Goal: Task Accomplishment & Management: Manage account settings

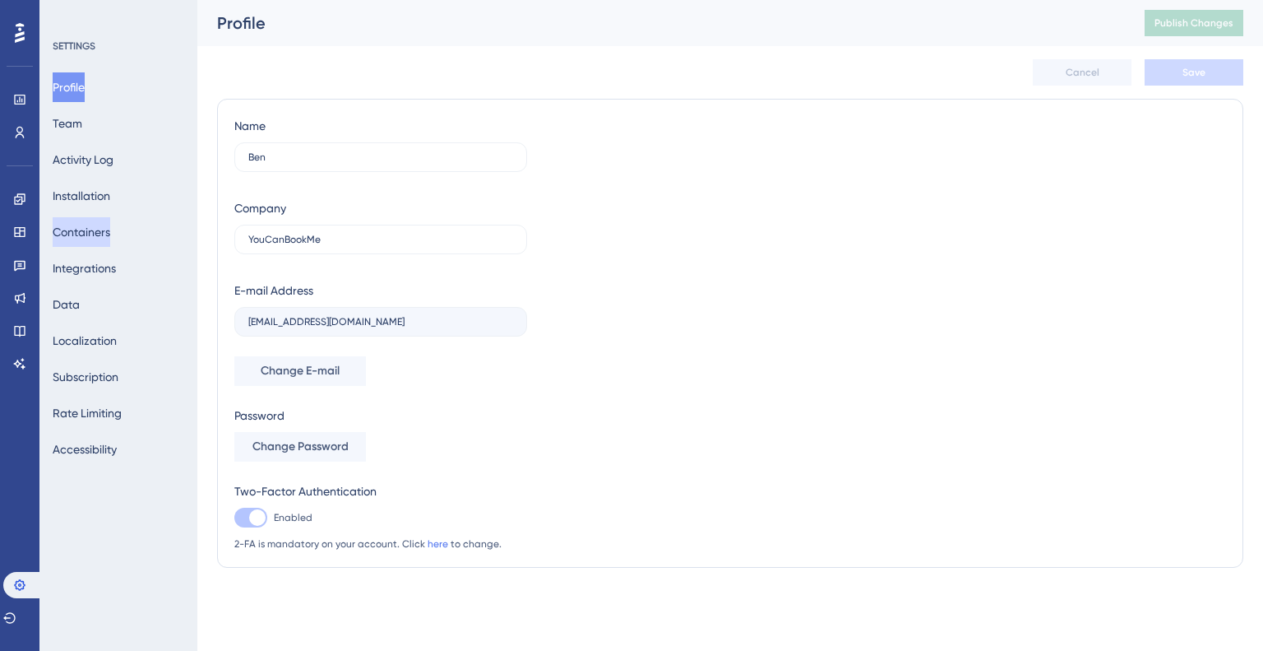
click at [110, 234] on button "Containers" at bounding box center [82, 232] width 58 height 30
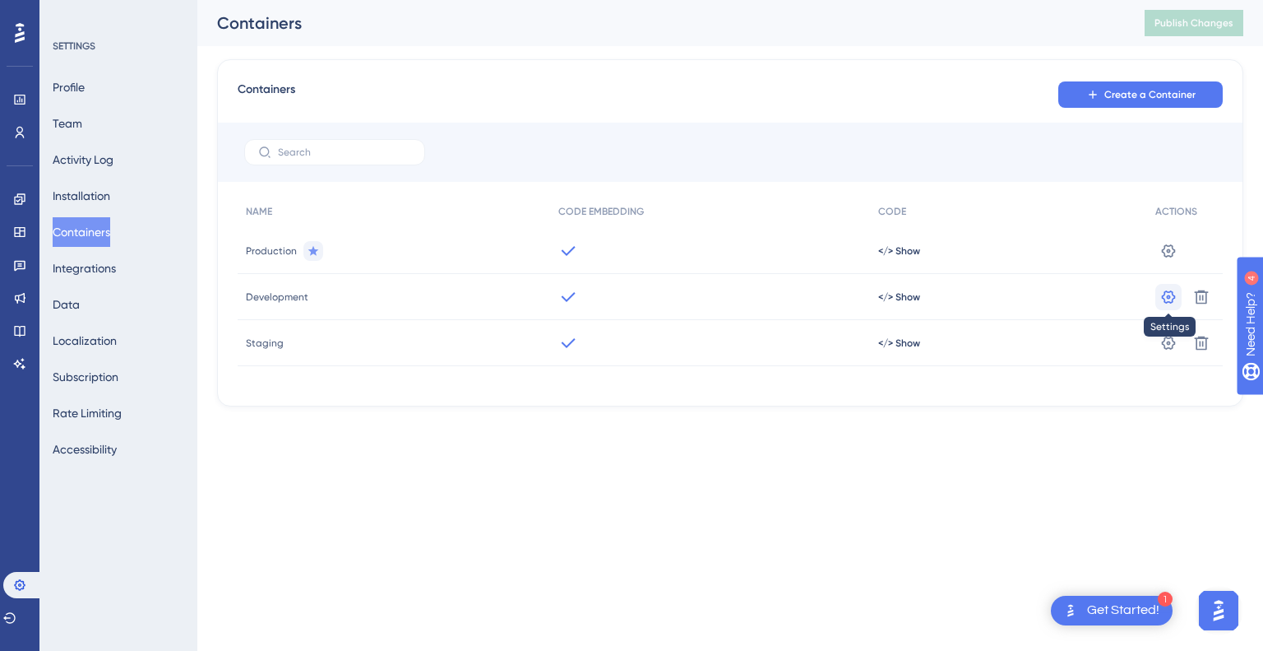
click at [1168, 259] on icon at bounding box center [1169, 251] width 16 height 16
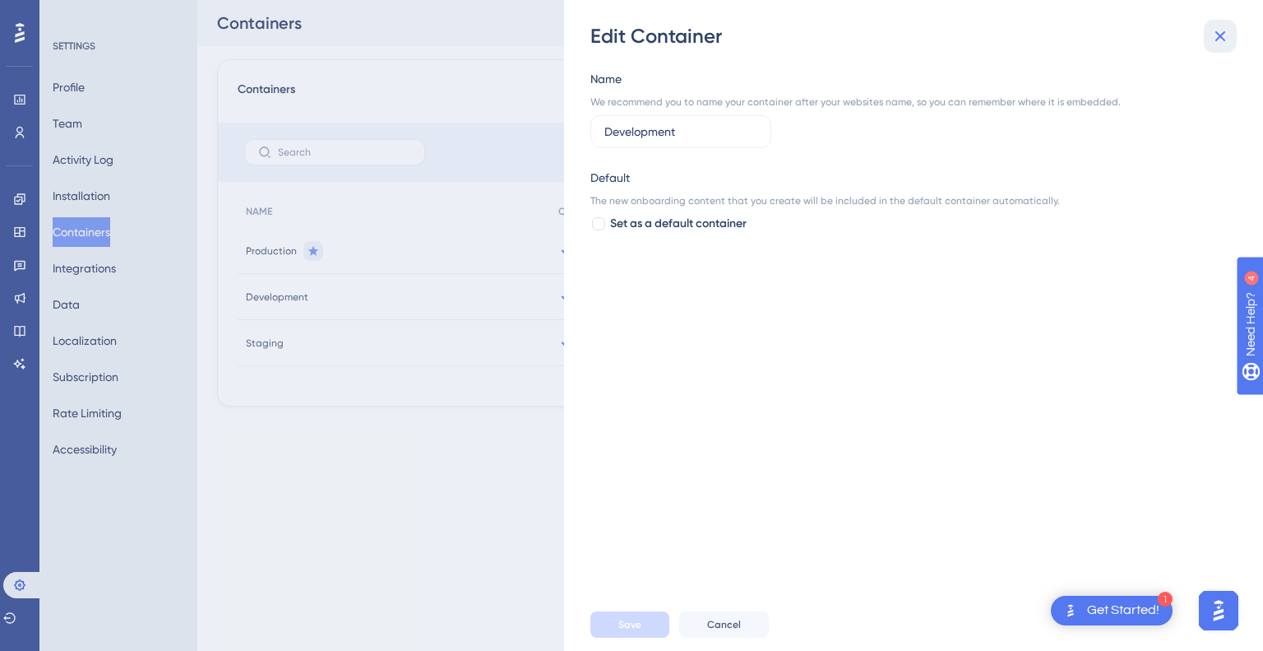
click at [1227, 26] on icon at bounding box center [1221, 36] width 20 height 20
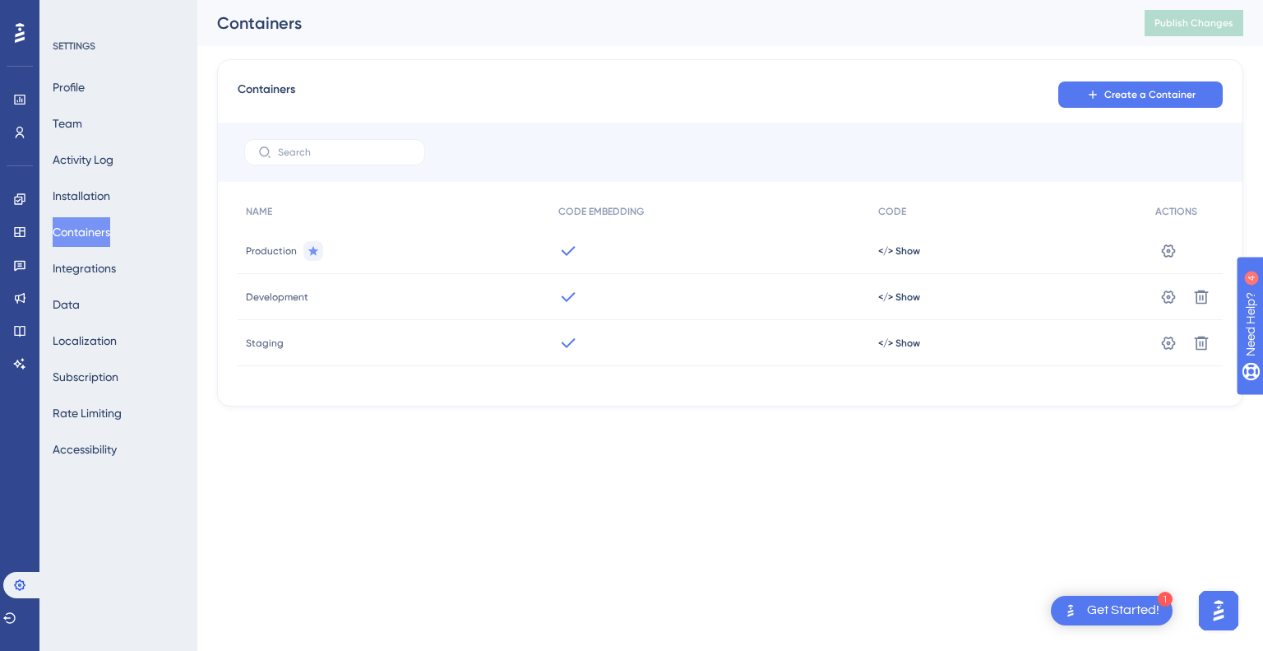
click at [280, 347] on span "Staging" at bounding box center [265, 342] width 38 height 13
click at [896, 257] on span "</> Show" at bounding box center [899, 250] width 42 height 13
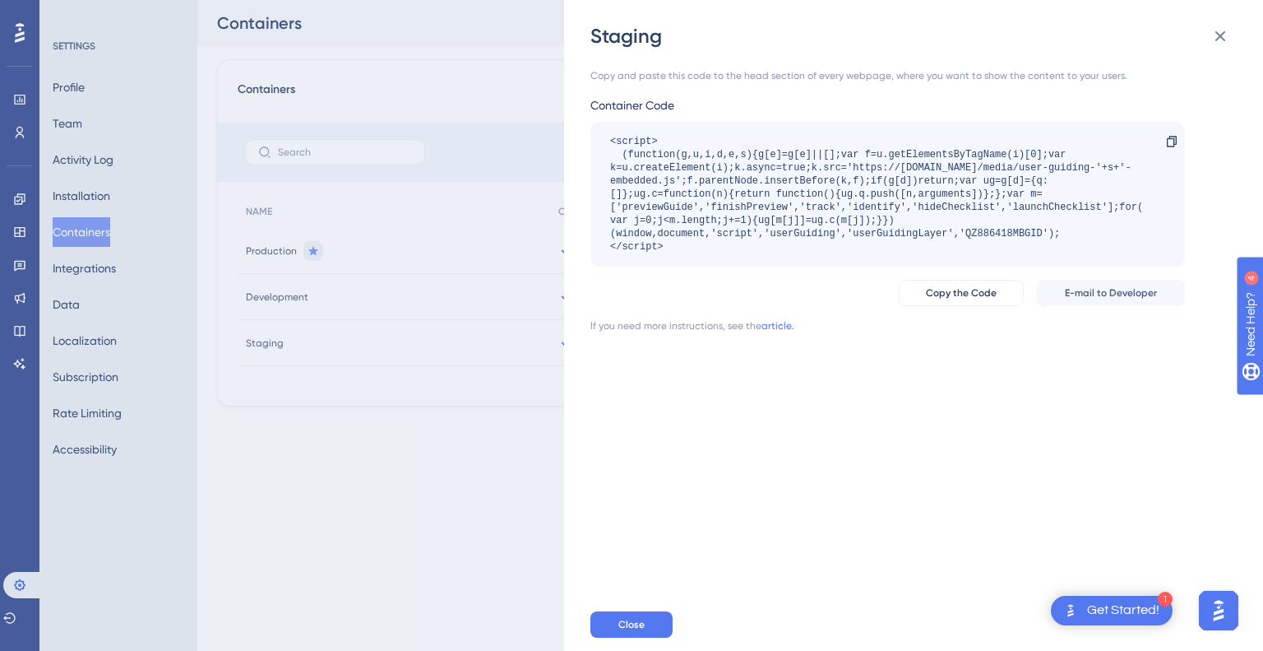
click at [971, 234] on div "<script> (function(g,u,i,d,e,s){g[e]=g[e]||[];var f=u.getElementsByTagName(i)[0…" at bounding box center [879, 194] width 539 height 118
drag, startPoint x: 966, startPoint y: 233, endPoint x: 1043, endPoint y: 226, distance: 76.8
click at [1043, 226] on div "<script> (function(g,u,i,d,e,s){g[e]=g[e]||[];var f=u.getElementsByTagName(i)[0…" at bounding box center [879, 194] width 539 height 118
drag, startPoint x: 1040, startPoint y: 229, endPoint x: 963, endPoint y: 233, distance: 77.4
click at [963, 233] on div "<script> (function(g,u,i,d,e,s){g[e]=g[e]||[];var f=u.getElementsByTagName(i)[0…" at bounding box center [879, 194] width 539 height 118
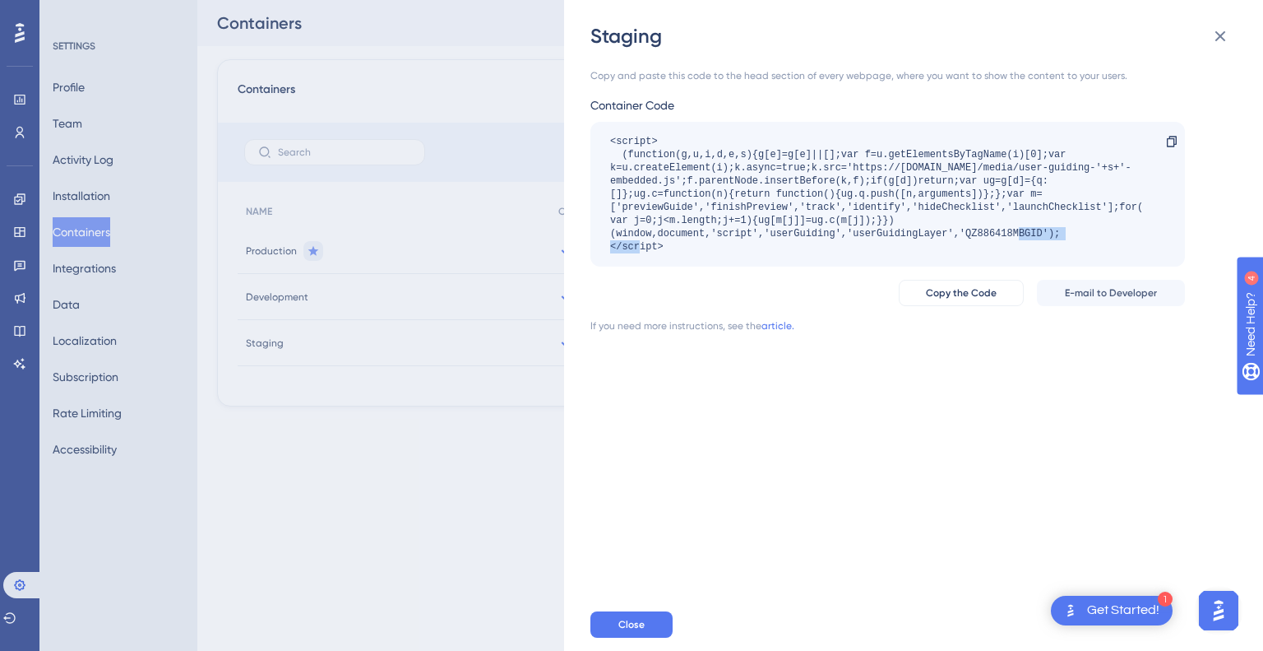
copy div "QZ886418MBGID"
drag, startPoint x: 944, startPoint y: 164, endPoint x: 1033, endPoint y: 170, distance: 89.1
click at [1033, 170] on div "<script> (function(g,u,i,d,e,s){g[e]=g[e]||[];var f=u.getElementsByTagName(i)[0…" at bounding box center [879, 194] width 539 height 118
copy div "[DOMAIN_NAME]"
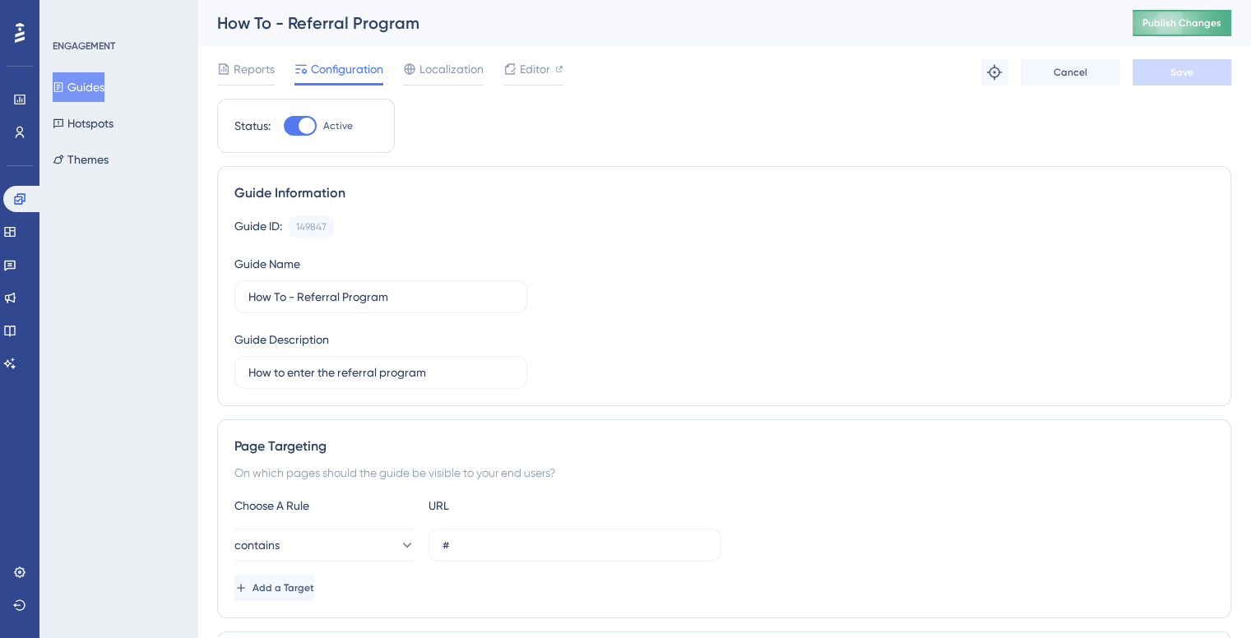
click at [1219, 27] on span "Publish Changes" at bounding box center [1181, 22] width 79 height 13
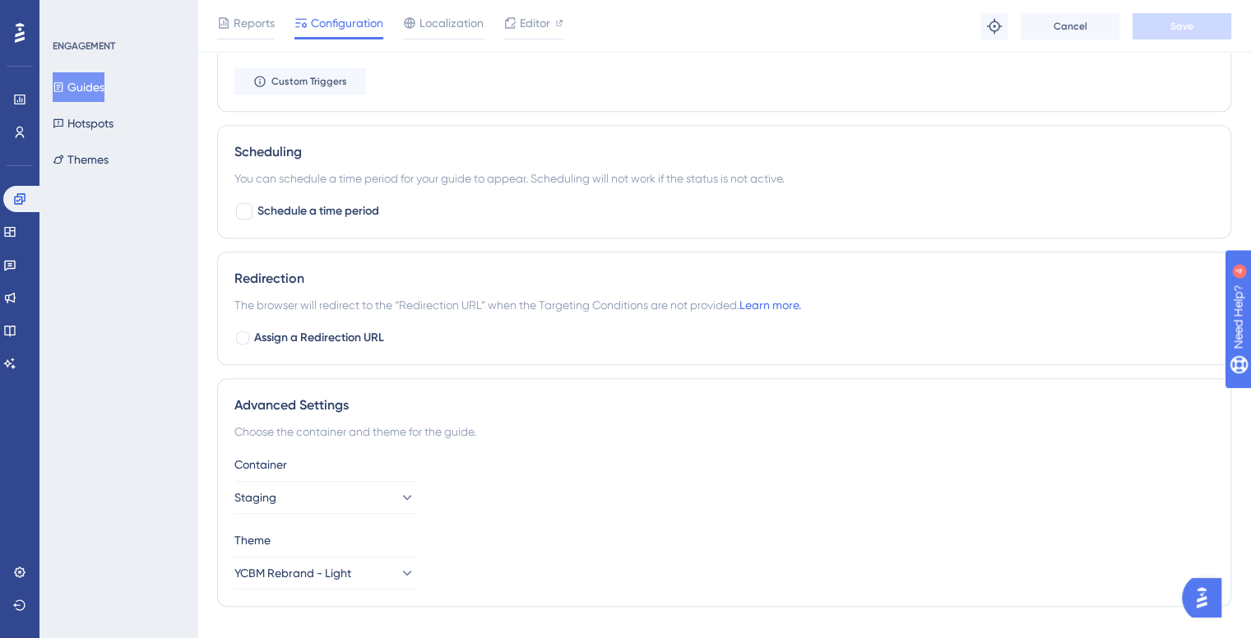
scroll to position [854, 0]
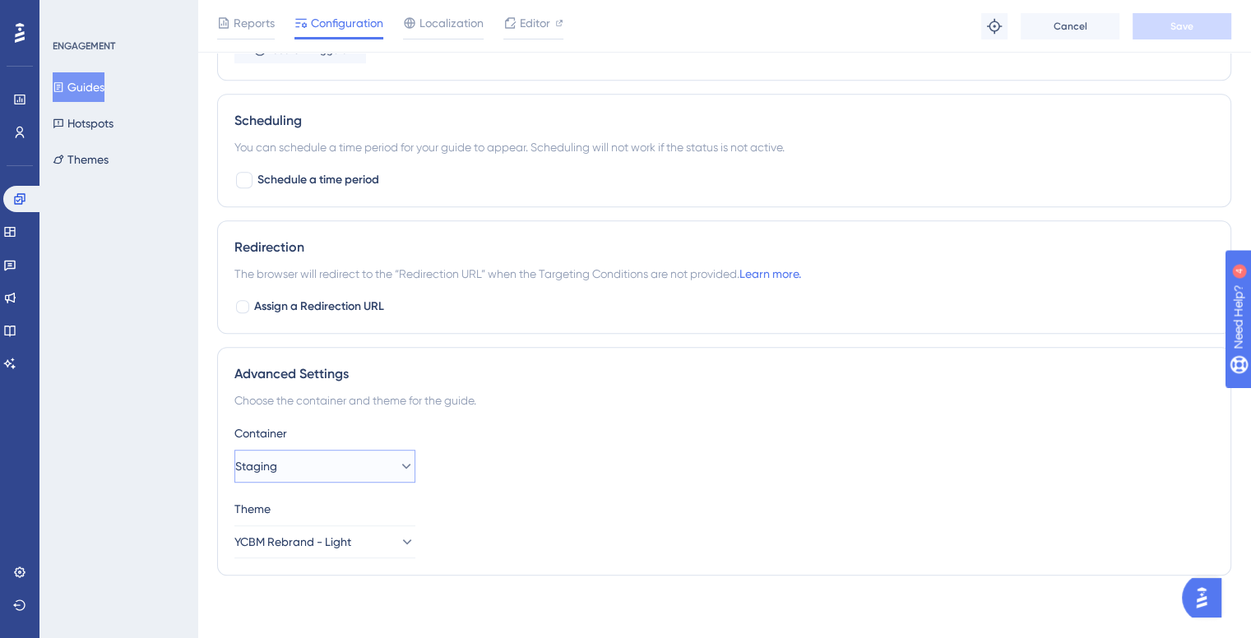
click at [342, 466] on button "Staging" at bounding box center [324, 466] width 181 height 33
click at [313, 572] on span "Production" at bounding box center [287, 582] width 58 height 20
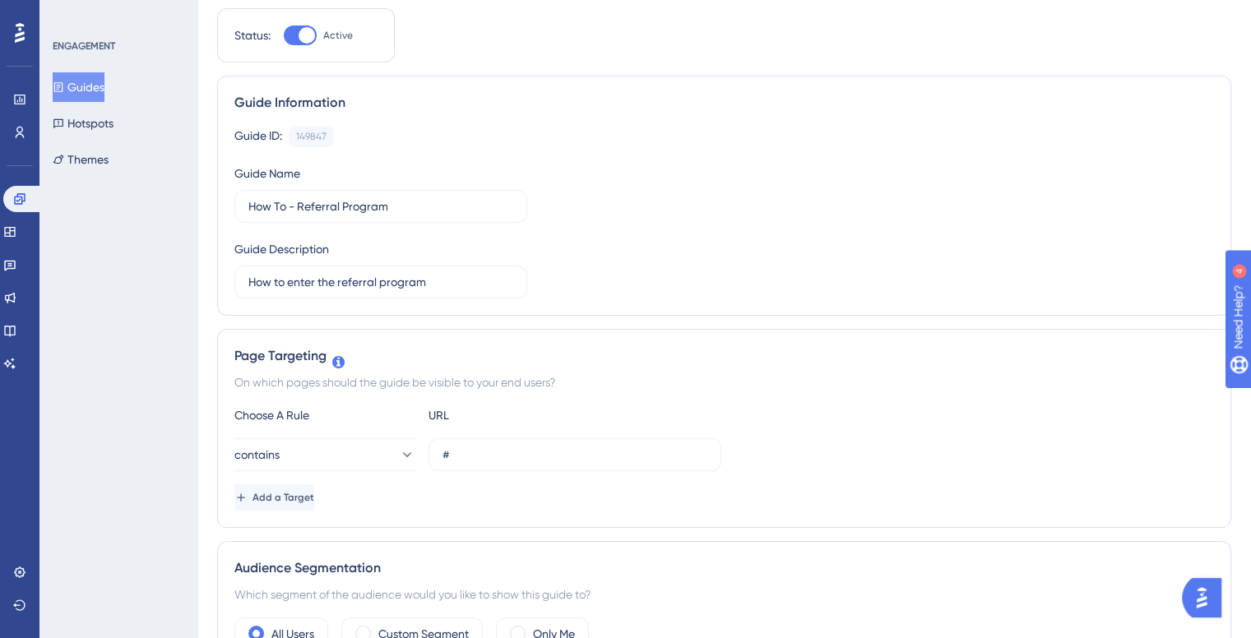
scroll to position [0, 0]
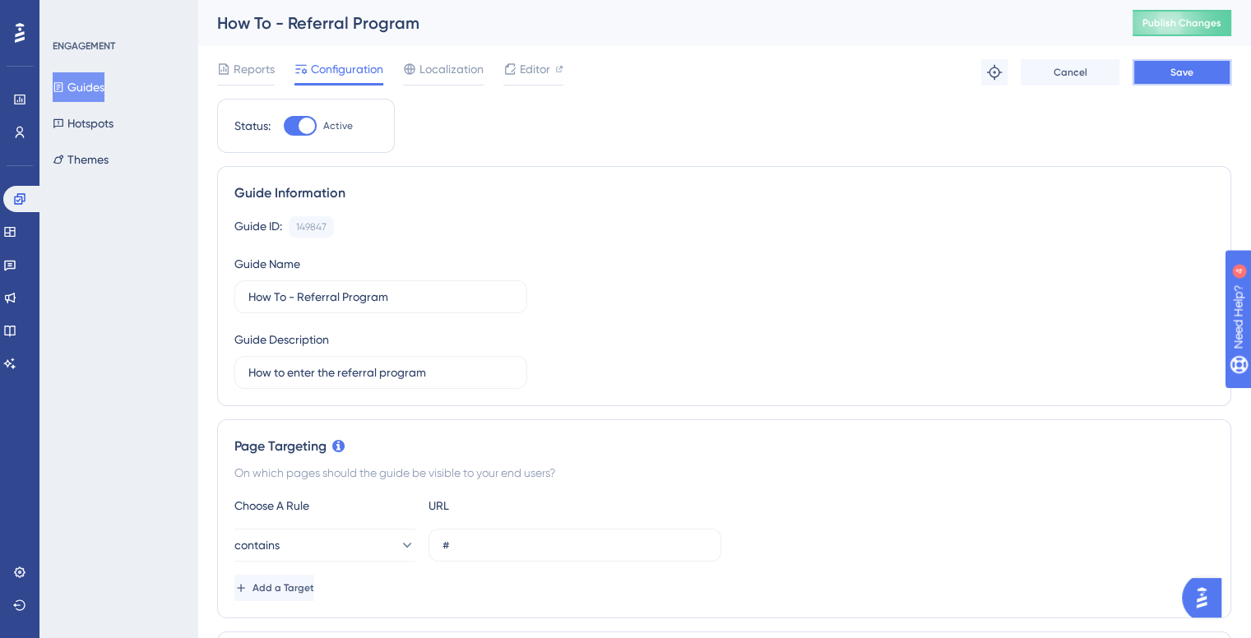
click at [1198, 67] on button "Save" at bounding box center [1182, 72] width 99 height 26
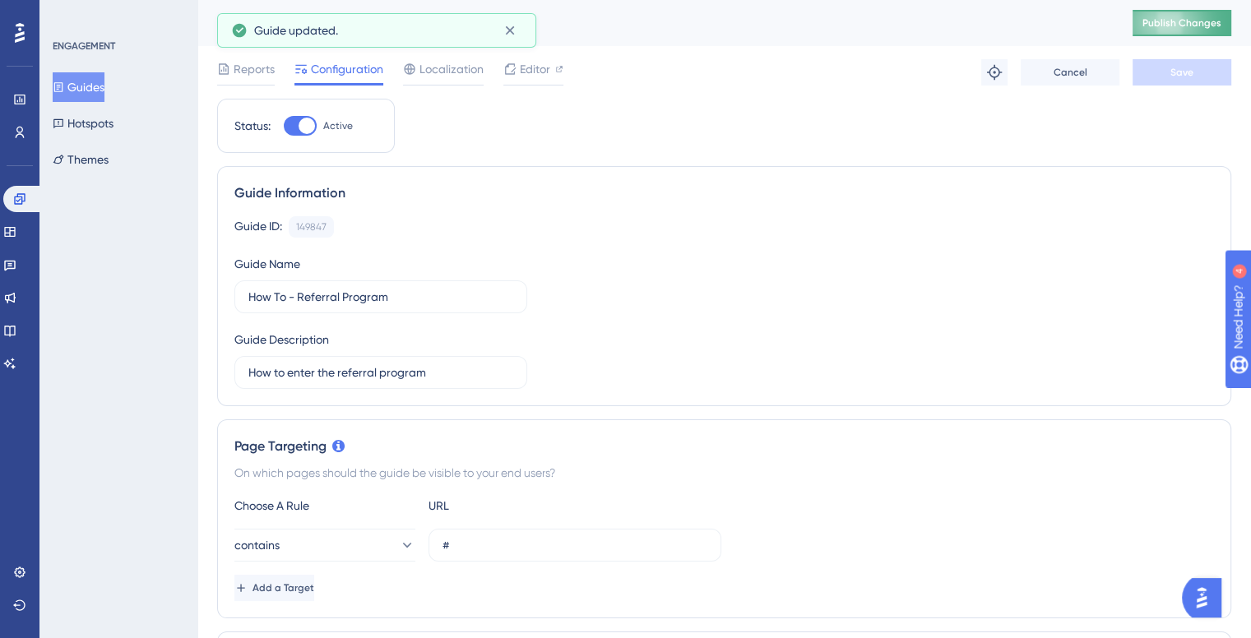
click at [1188, 27] on span "Publish Changes" at bounding box center [1181, 22] width 79 height 13
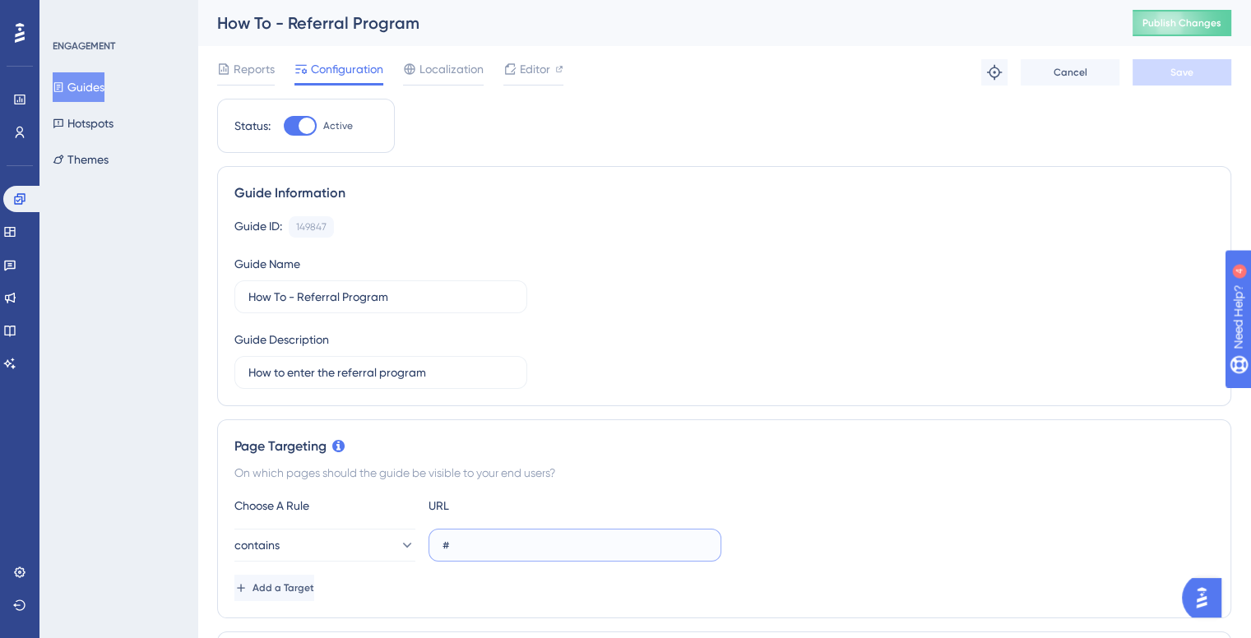
click at [474, 545] on input "#" at bounding box center [575, 545] width 265 height 18
click at [475, 545] on input "#" at bounding box center [575, 545] width 265 height 18
type input "home"
click at [1188, 81] on button "Save" at bounding box center [1182, 72] width 99 height 26
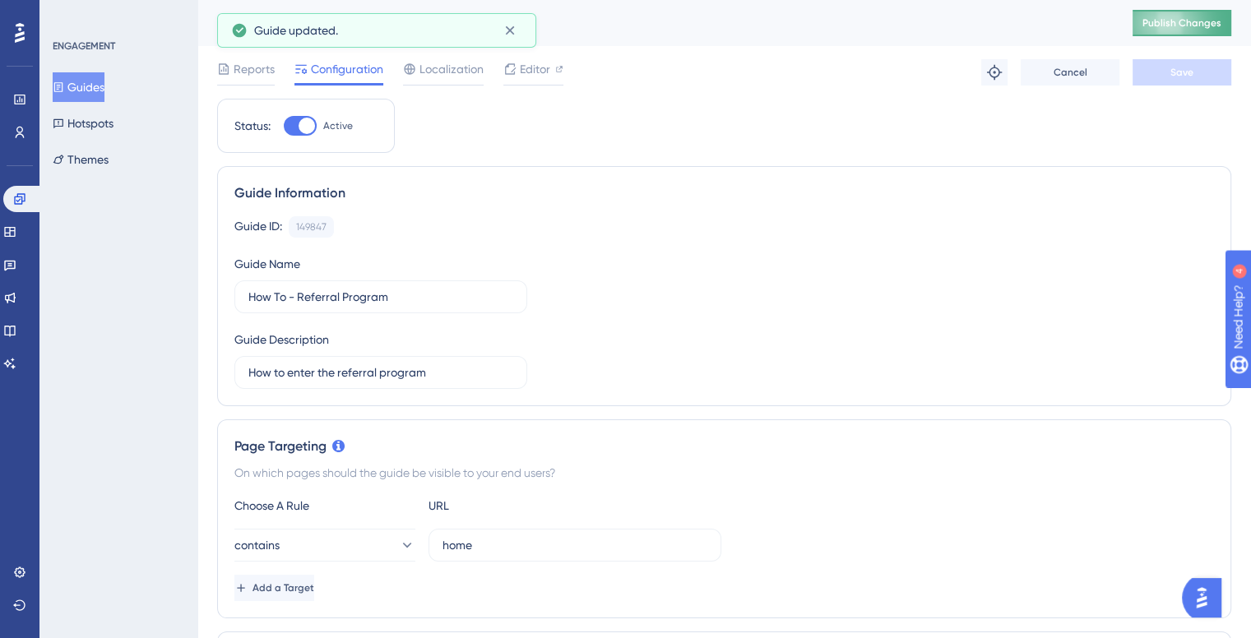
click at [1198, 26] on span "Publish Changes" at bounding box center [1181, 22] width 79 height 13
